Goal: Information Seeking & Learning: Learn about a topic

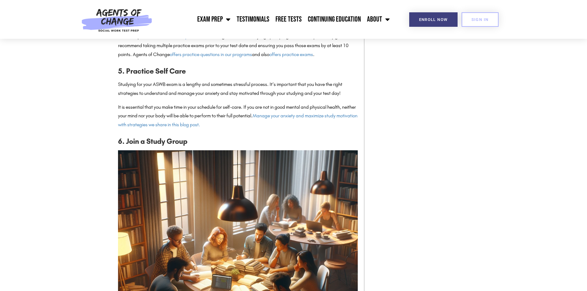
scroll to position [1048, 0]
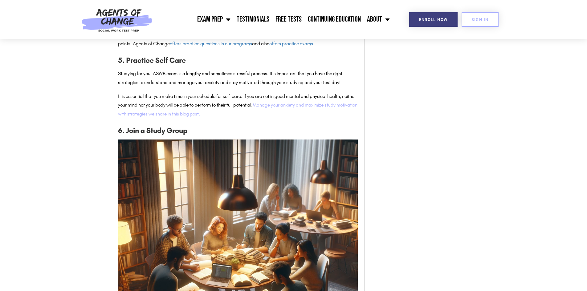
click at [311, 114] on link "Manage your anxiety and maximize study motivation with strategies we share in t…" at bounding box center [238, 109] width 240 height 15
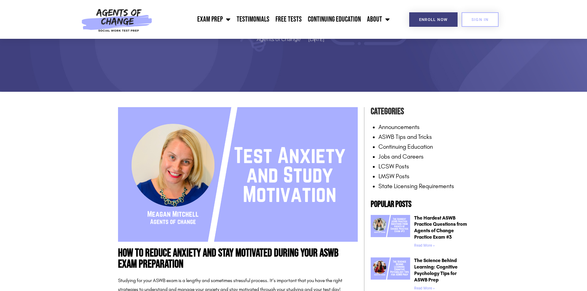
scroll to position [92, 0]
click at [190, 66] on div "How To Reduce Anxiety and Stay Motivated During Your ASWB Exam Preparation Agen…" at bounding box center [293, 19] width 351 height 146
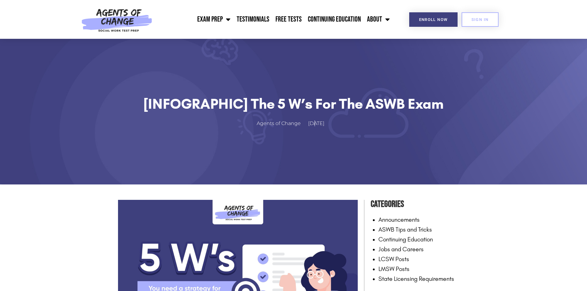
scroll to position [962, 0]
